Goal: Find specific page/section: Find specific page/section

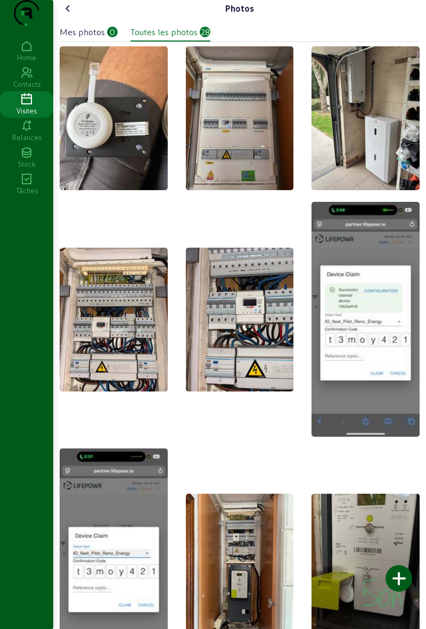
scroll to position [11, 0]
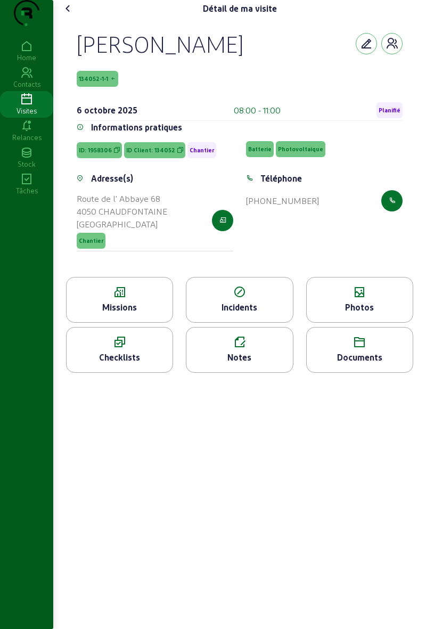
click at [69, 15] on icon at bounding box center [68, 8] width 13 height 13
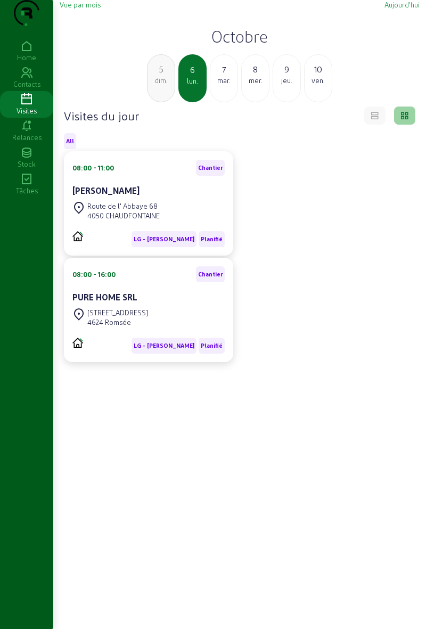
click at [103, 317] on div "[STREET_ADDRESS]" at bounding box center [117, 313] width 61 height 10
